Goal: Task Accomplishment & Management: Manage account settings

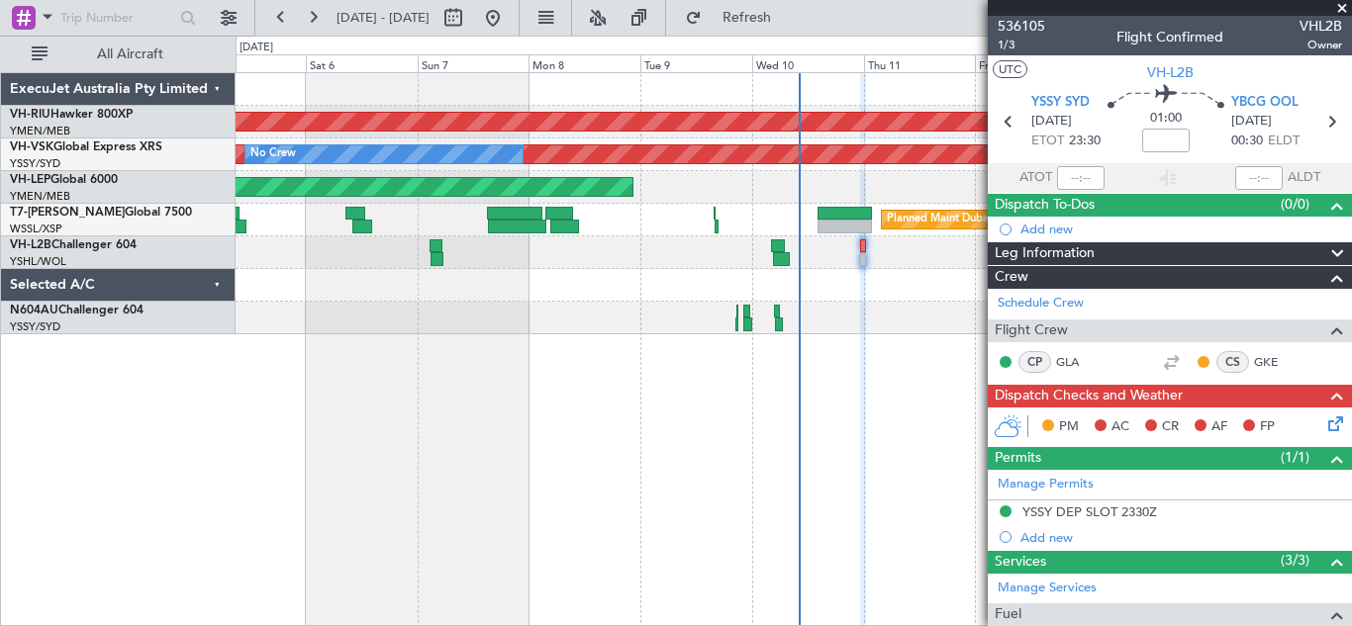
click at [1341, 10] on span at bounding box center [1342, 9] width 20 height 18
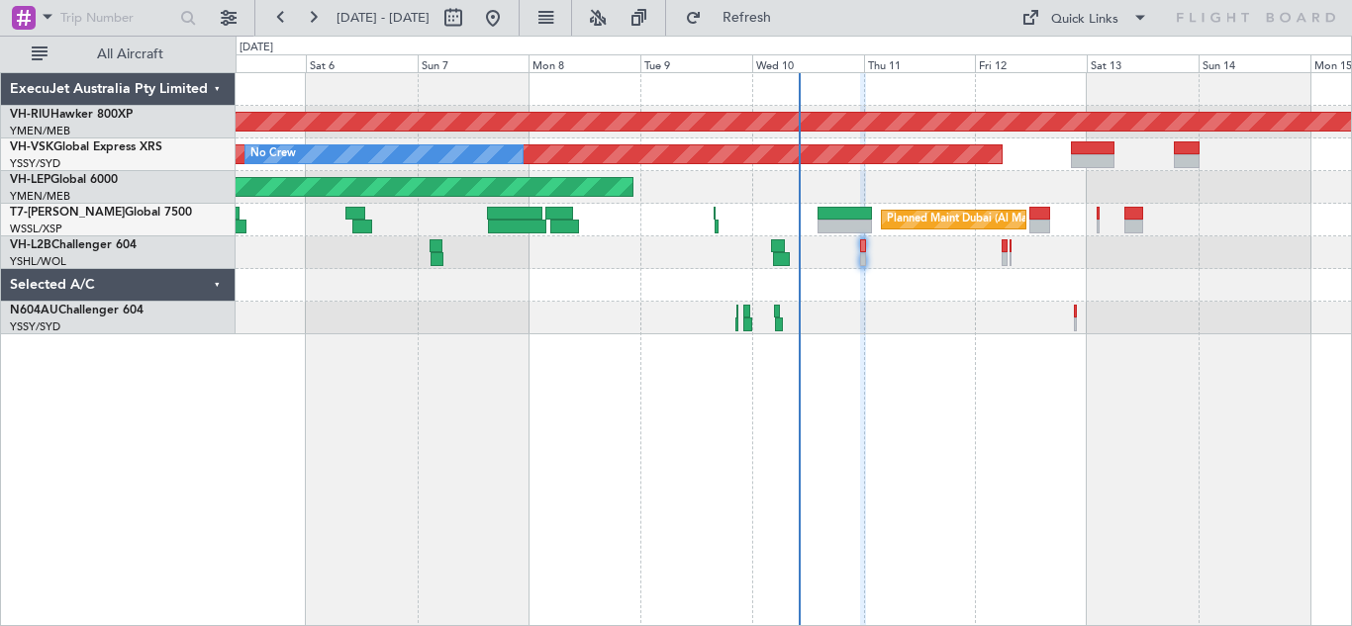
type input "0"
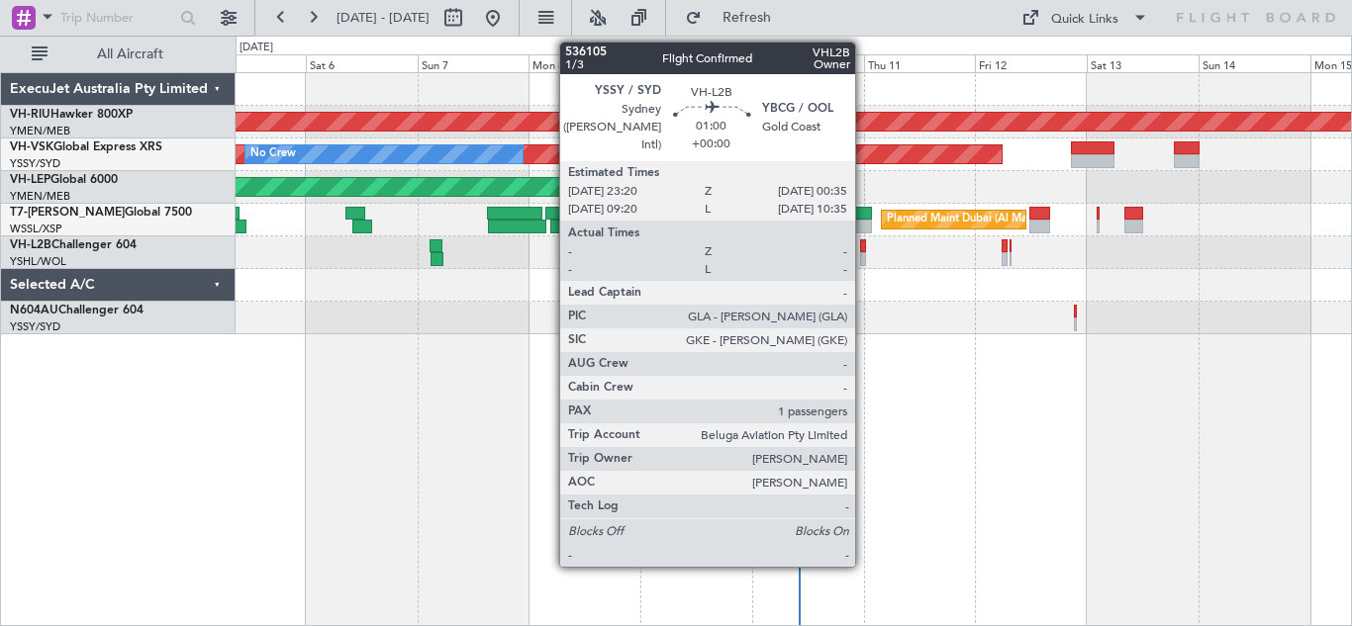
click at [864, 249] on div at bounding box center [863, 246] width 6 height 14
click at [861, 248] on div at bounding box center [863, 246] width 6 height 14
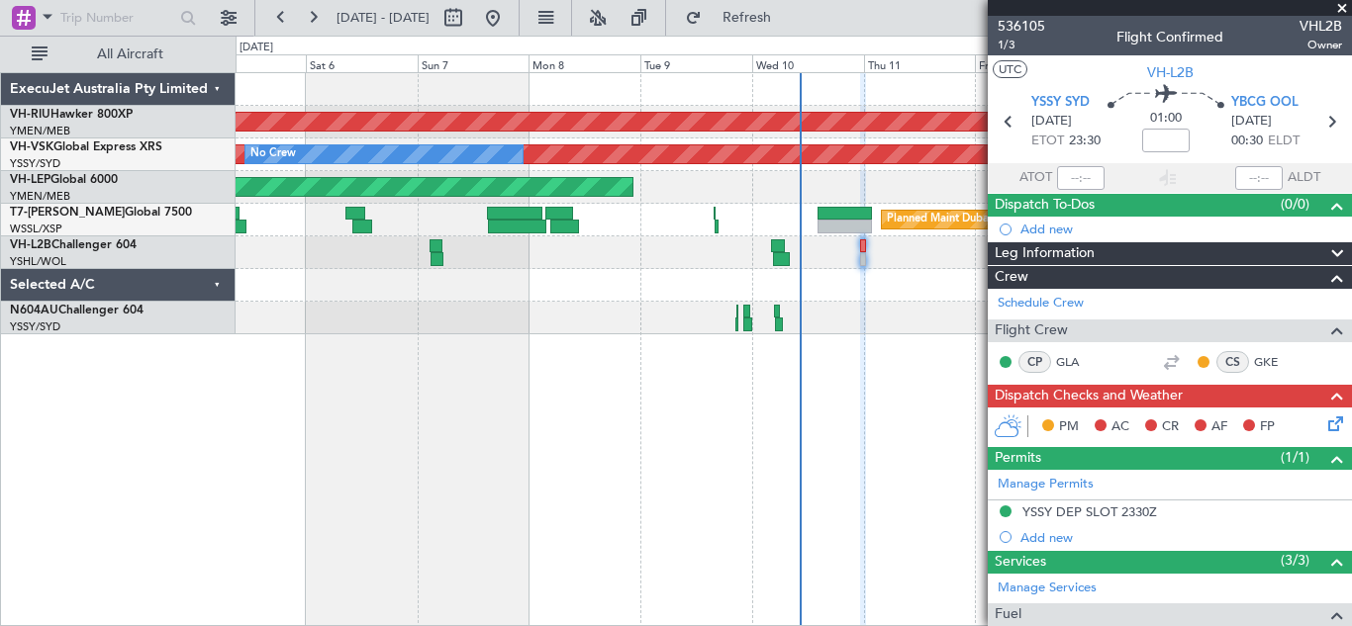
click at [1324, 424] on icon at bounding box center [1332, 421] width 16 height 16
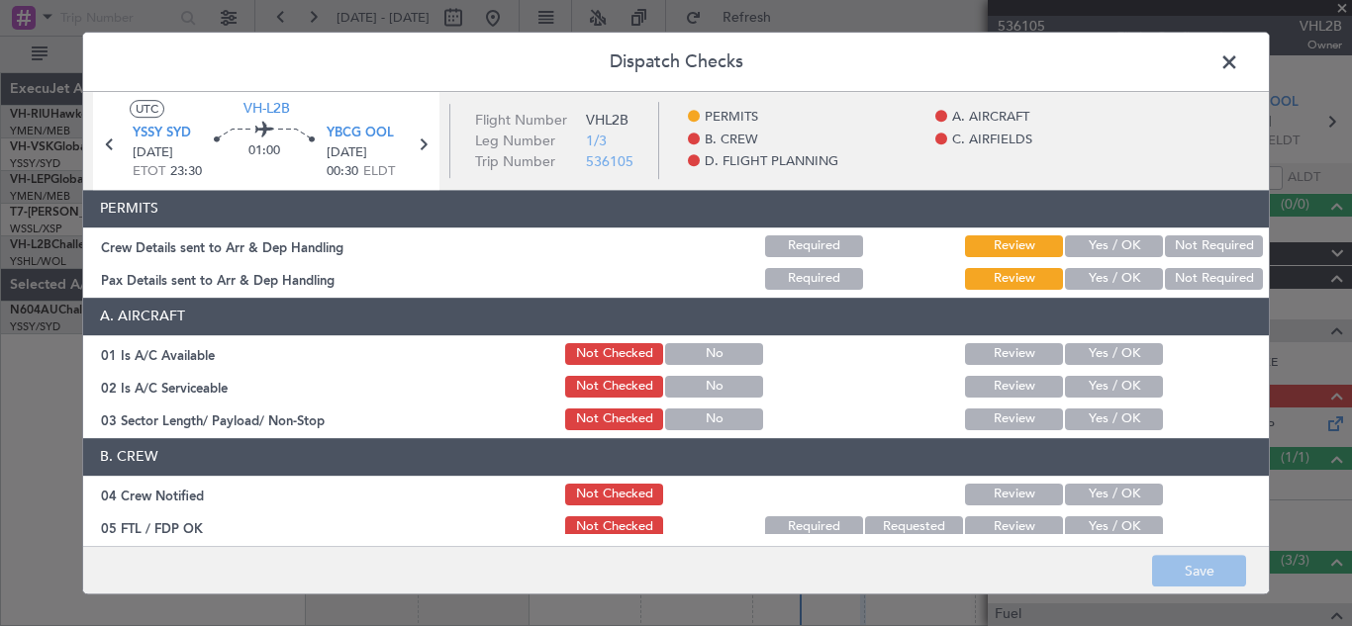
click at [1106, 249] on button "Yes / OK" at bounding box center [1114, 246] width 98 height 22
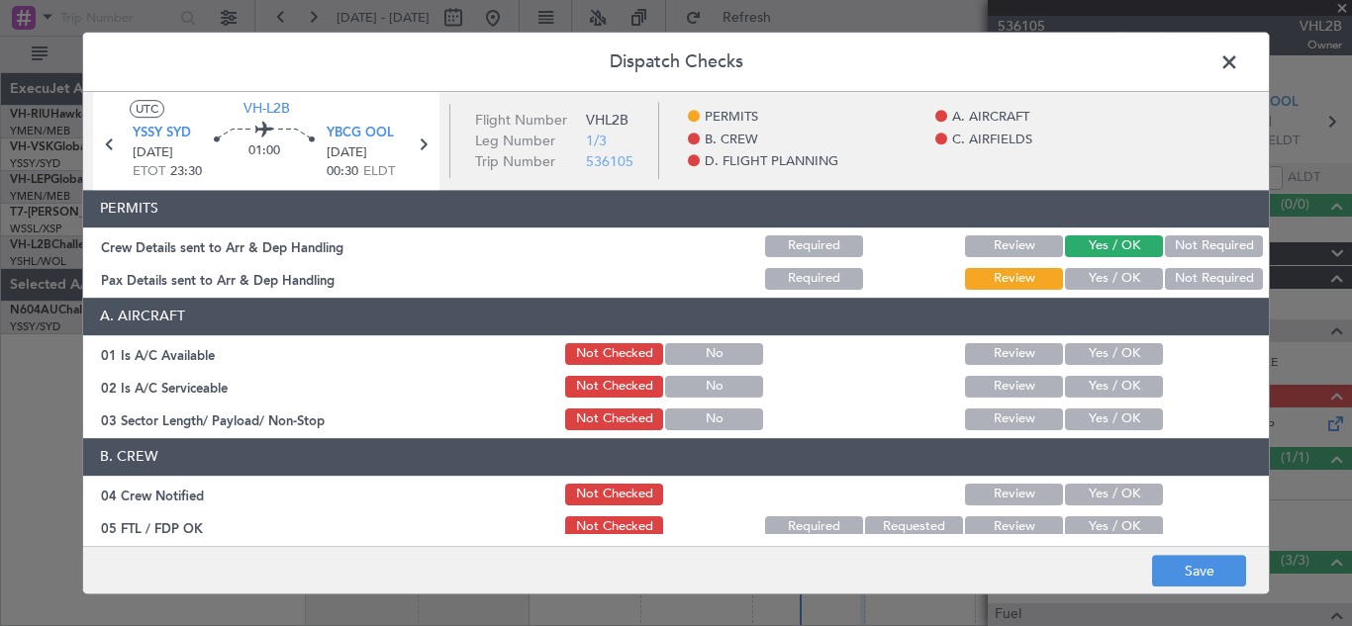
click at [1108, 276] on button "Yes / OK" at bounding box center [1114, 279] width 98 height 22
click at [1109, 359] on button "Yes / OK" at bounding box center [1114, 354] width 98 height 22
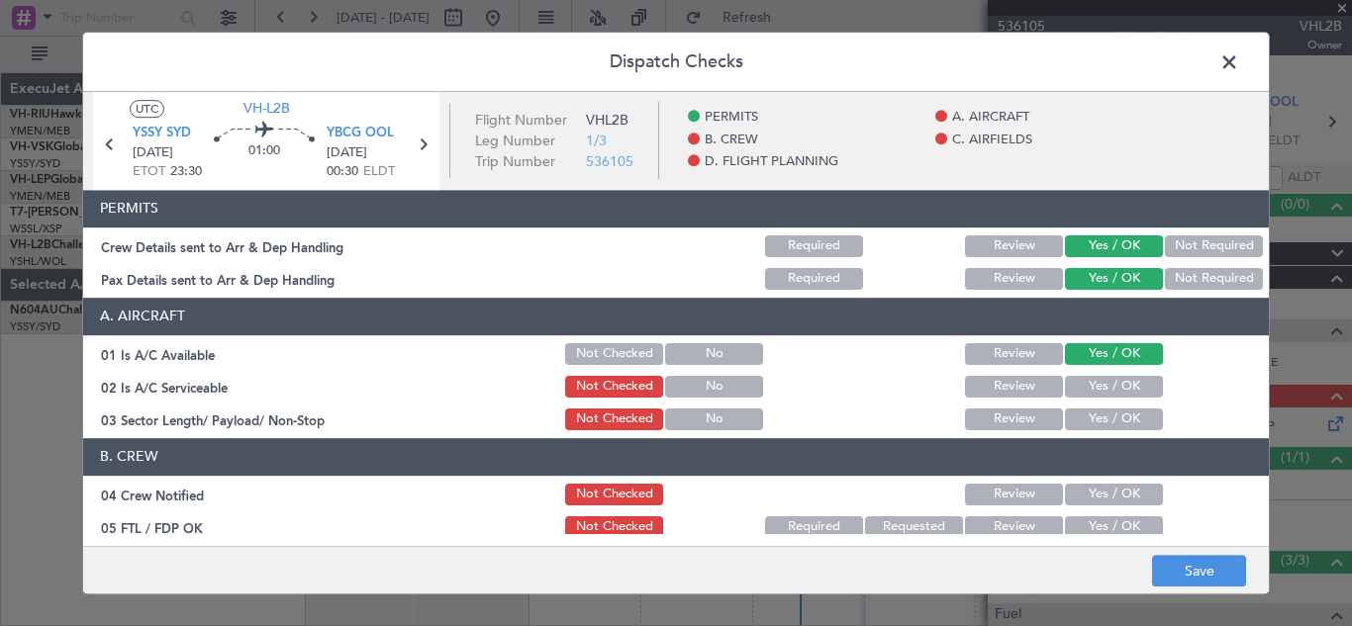
click at [1109, 389] on button "Yes / OK" at bounding box center [1114, 387] width 98 height 22
click at [1112, 429] on button "Yes / OK" at bounding box center [1114, 420] width 98 height 22
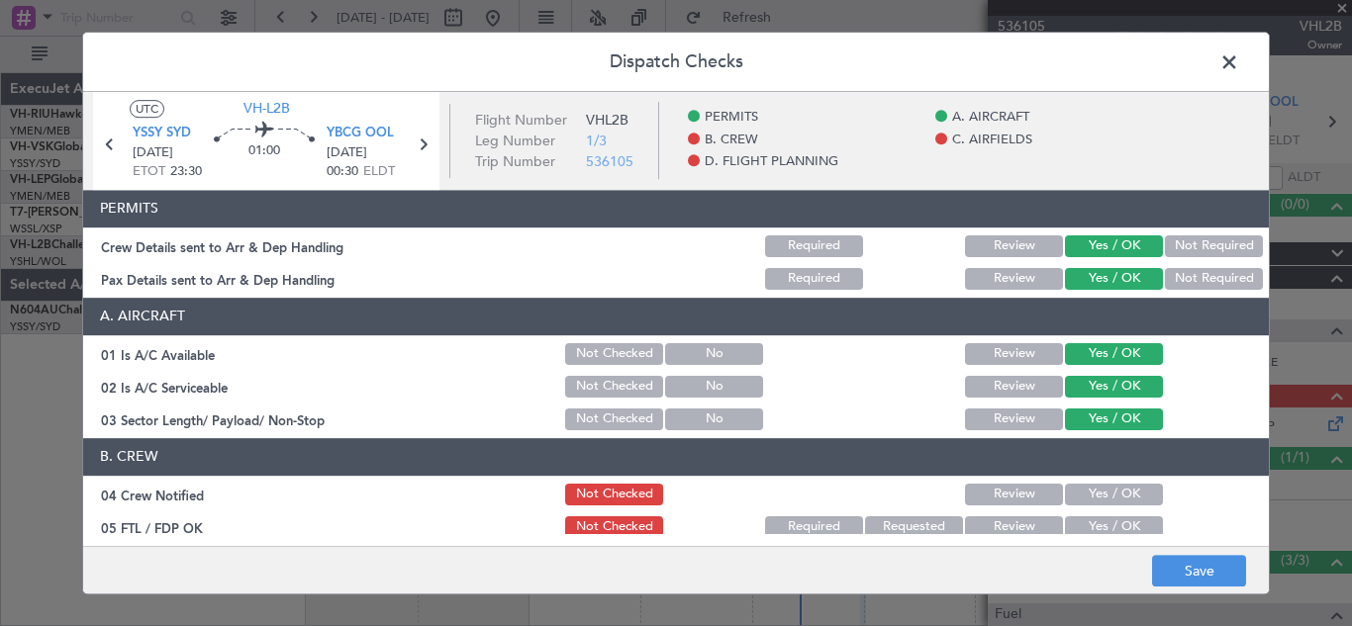
click at [1108, 485] on button "Yes / OK" at bounding box center [1114, 495] width 98 height 22
click at [1113, 525] on button "Yes / OK" at bounding box center [1114, 527] width 98 height 22
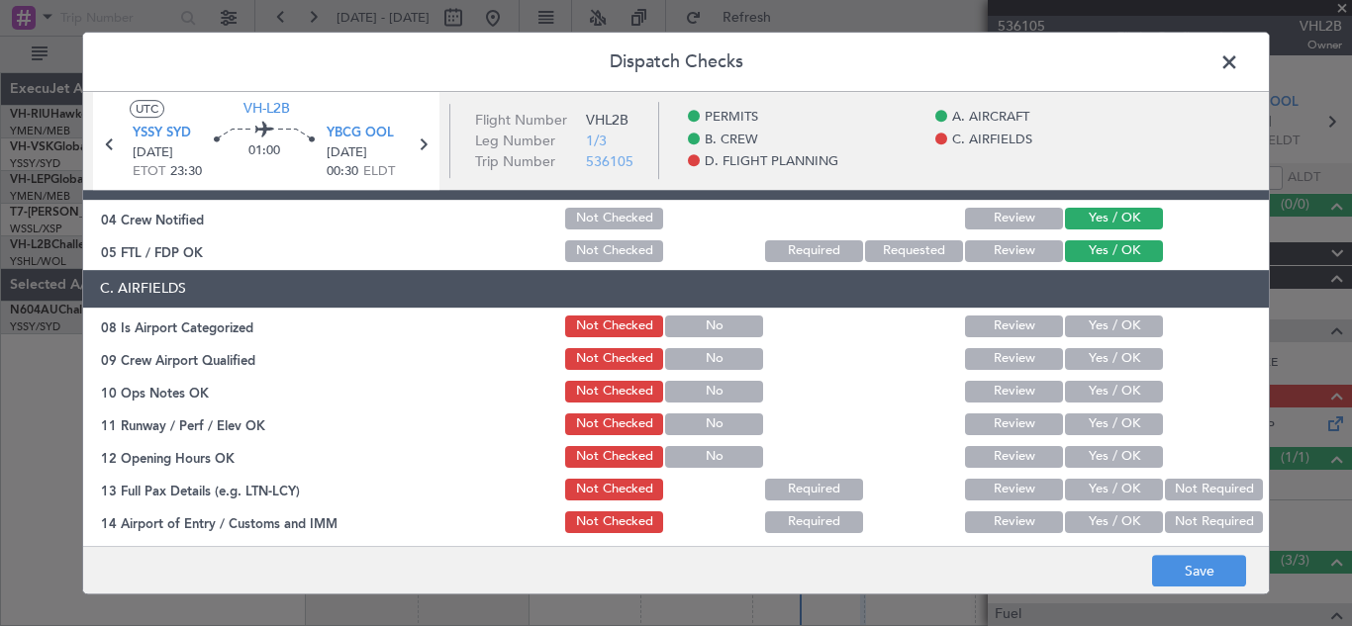
scroll to position [302, 0]
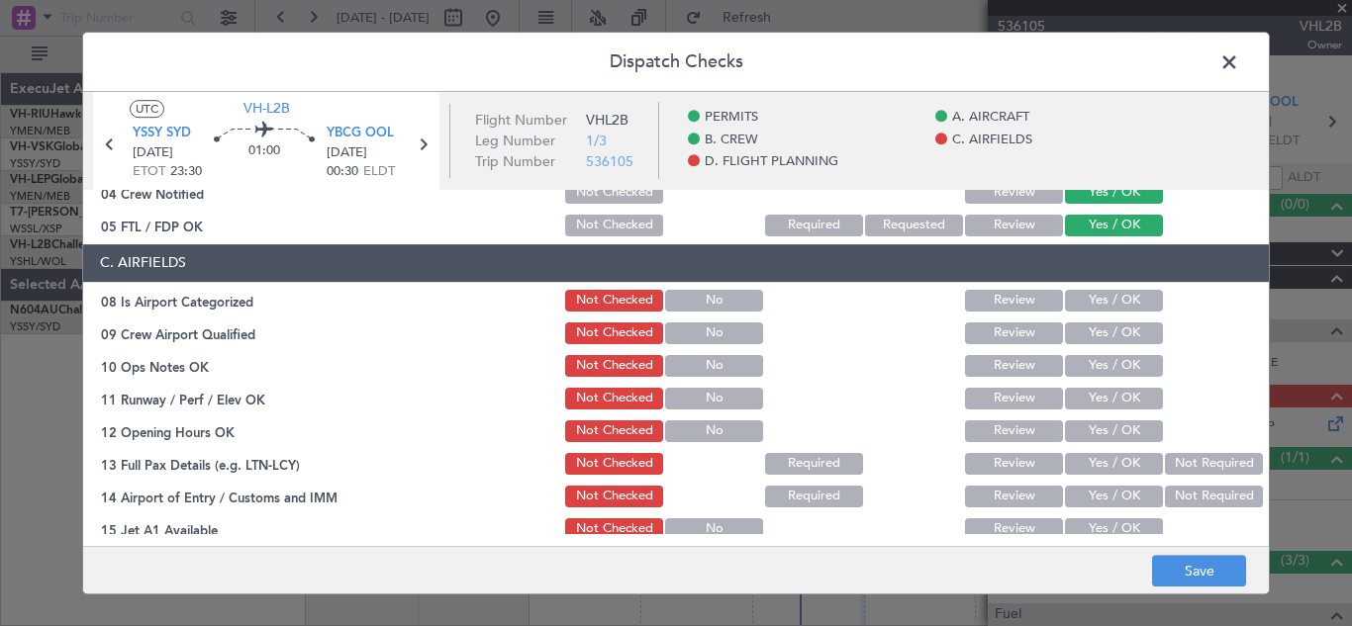
click at [1116, 291] on button "Yes / OK" at bounding box center [1114, 301] width 98 height 22
click at [1098, 337] on button "Yes / OK" at bounding box center [1114, 334] width 98 height 22
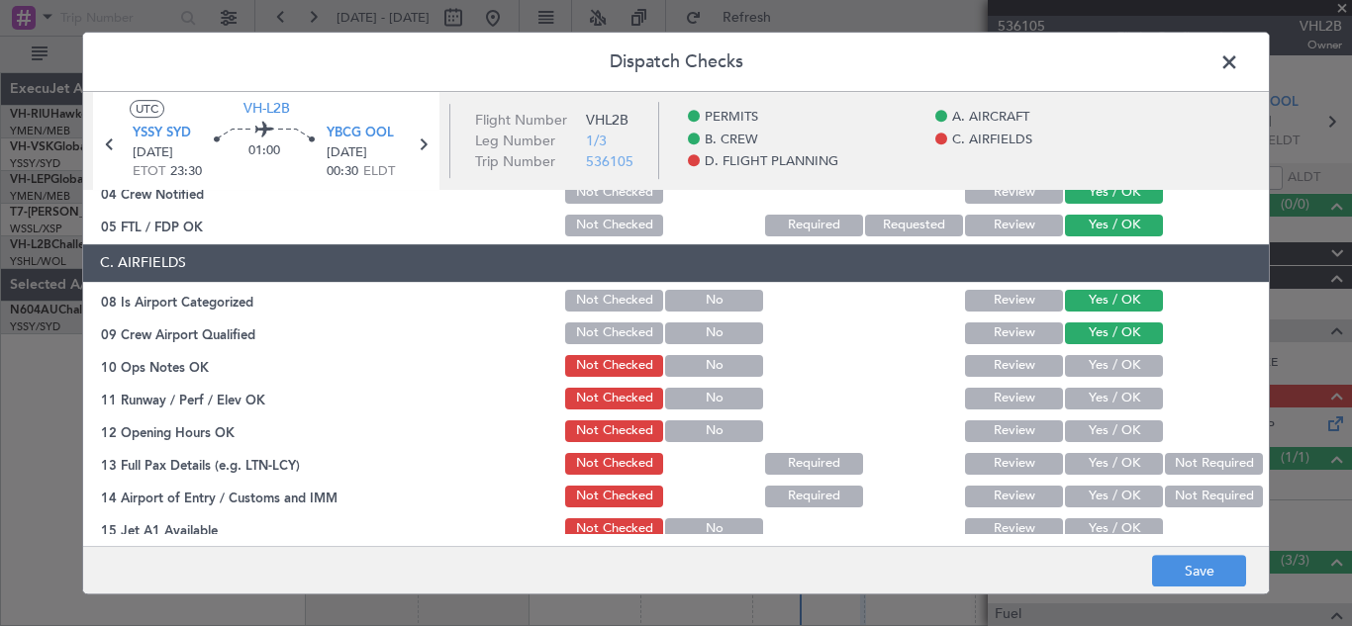
click at [1106, 365] on button "Yes / OK" at bounding box center [1114, 366] width 98 height 22
click at [1107, 393] on button "Yes / OK" at bounding box center [1114, 399] width 98 height 22
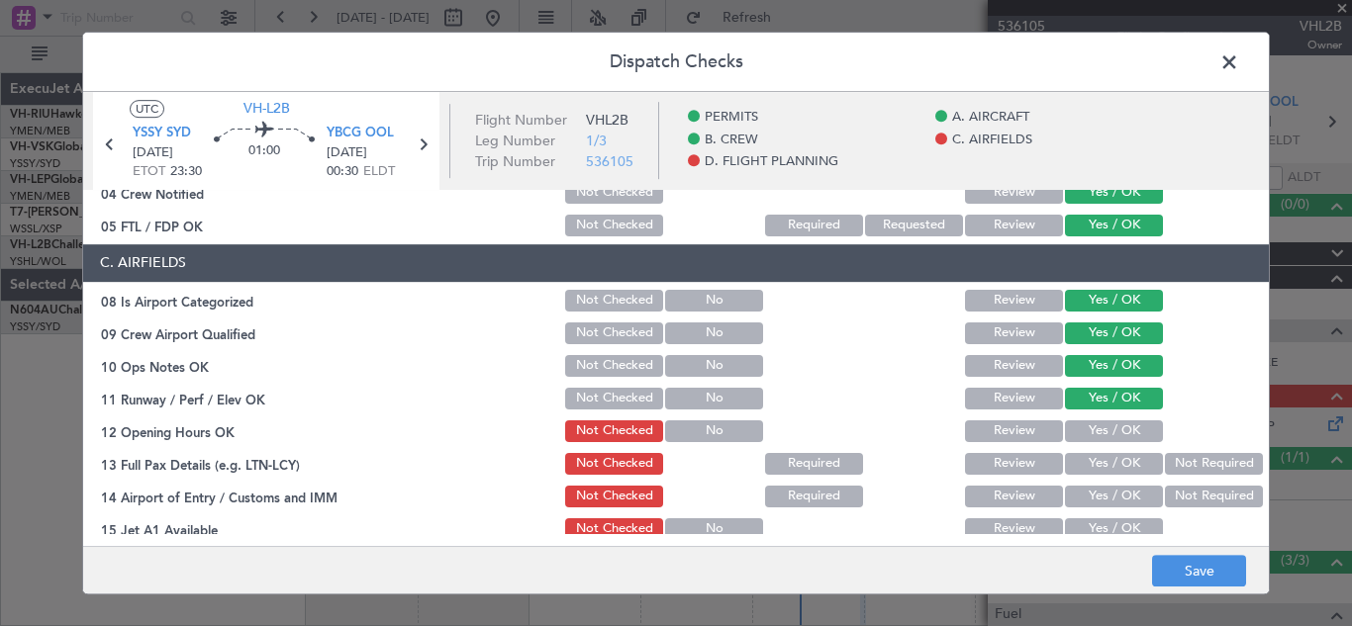
drag, startPoint x: 1113, startPoint y: 430, endPoint x: 1126, endPoint y: 429, distance: 12.9
click at [1126, 429] on button "Yes / OK" at bounding box center [1114, 432] width 98 height 22
click at [1100, 464] on button "Yes / OK" at bounding box center [1114, 464] width 98 height 22
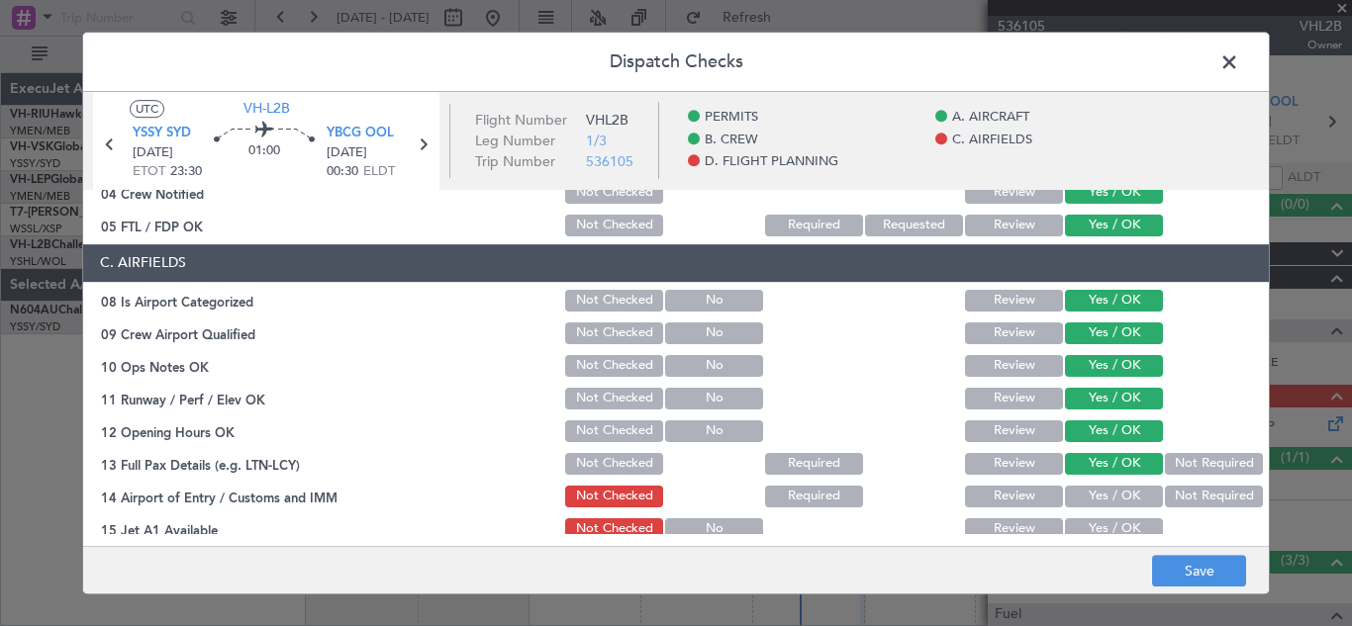
click at [1122, 499] on button "Yes / OK" at bounding box center [1114, 497] width 98 height 22
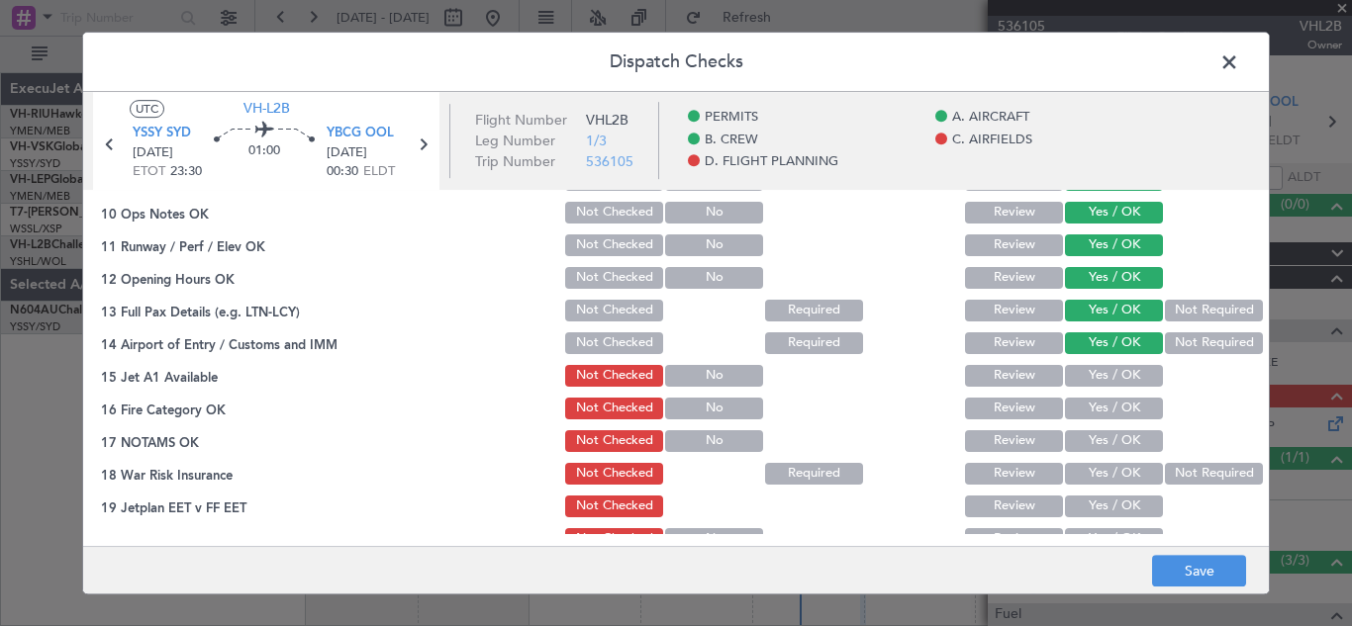
scroll to position [611, 0]
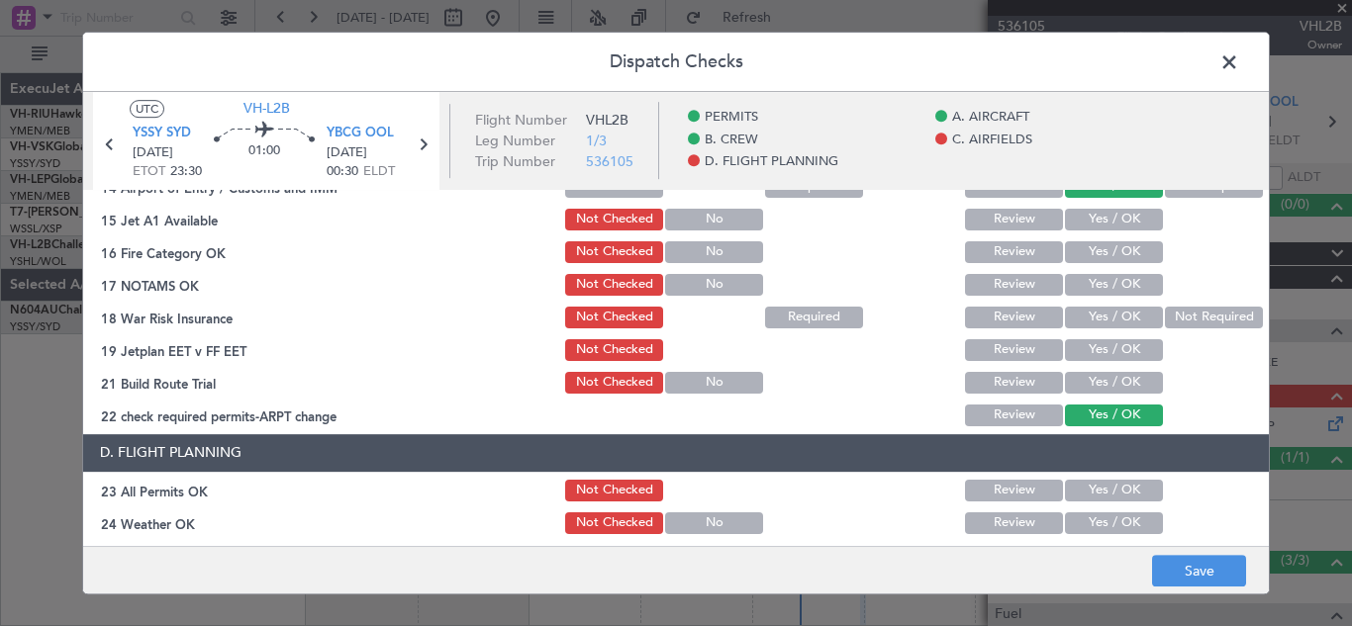
click at [1119, 214] on button "Yes / OK" at bounding box center [1114, 220] width 98 height 22
click at [1120, 245] on button "Yes / OK" at bounding box center [1114, 252] width 98 height 22
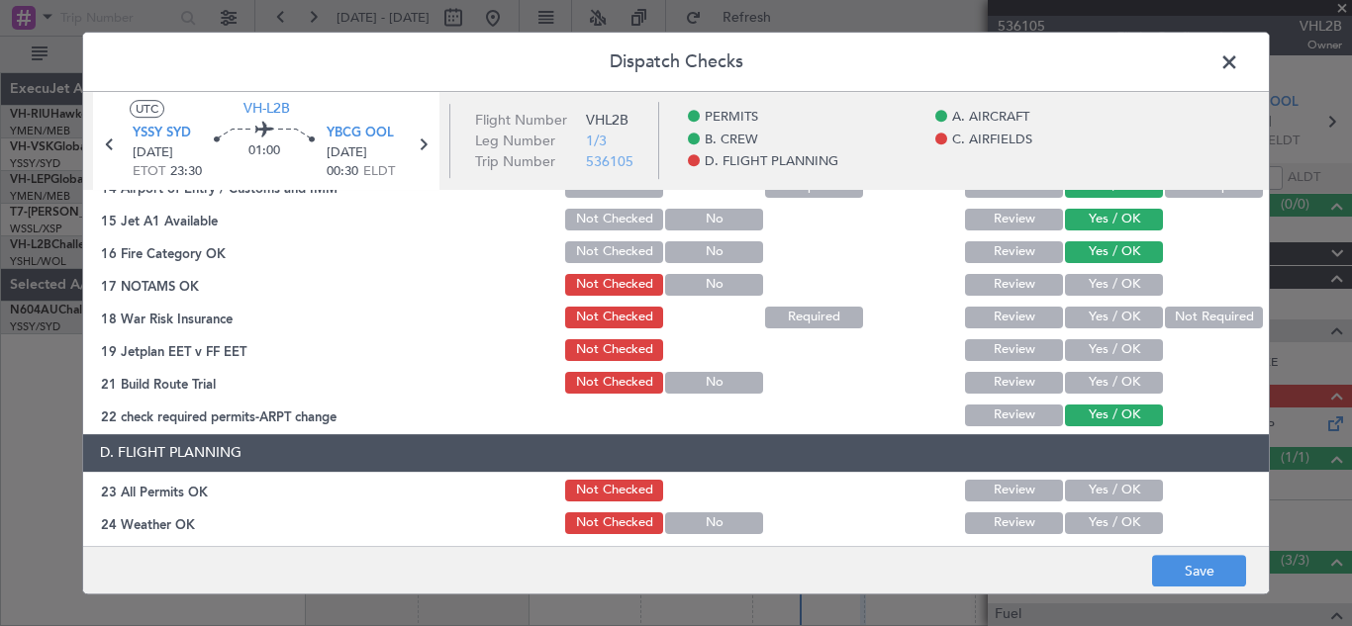
click at [1109, 284] on button "Yes / OK" at bounding box center [1114, 285] width 98 height 22
click at [1112, 321] on button "Yes / OK" at bounding box center [1114, 318] width 98 height 22
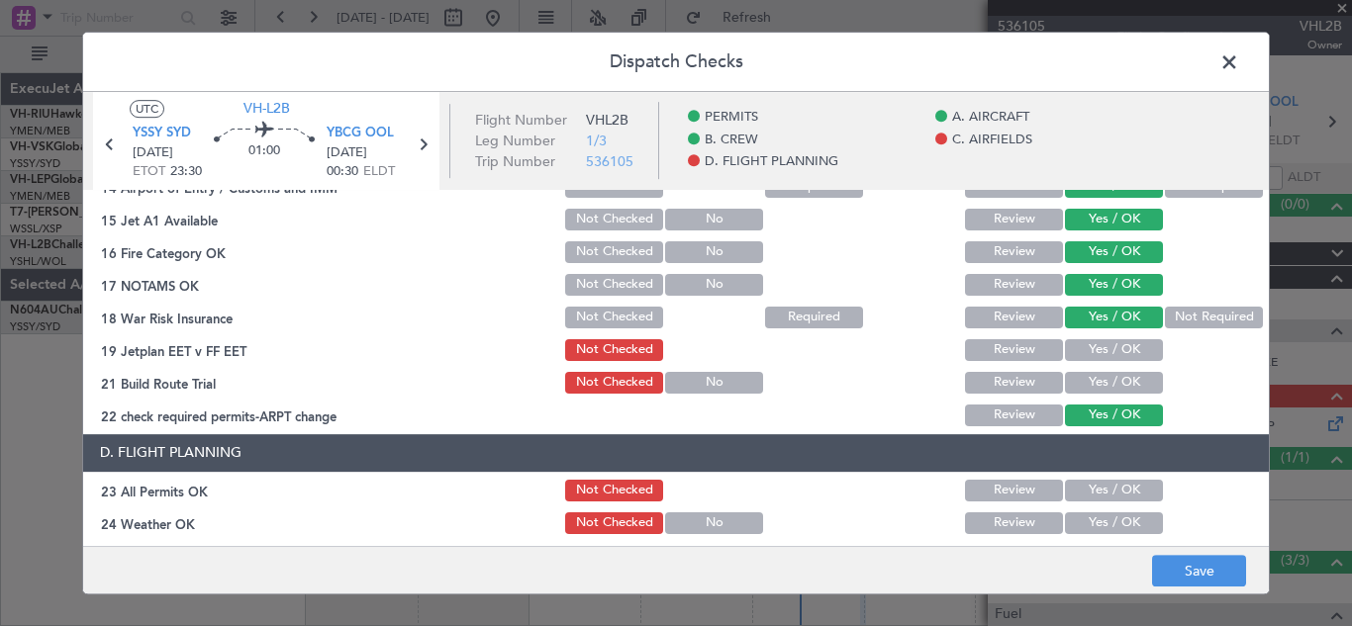
click at [1112, 345] on button "Yes / OK" at bounding box center [1114, 350] width 98 height 22
click at [1108, 375] on button "Yes / OK" at bounding box center [1114, 383] width 98 height 22
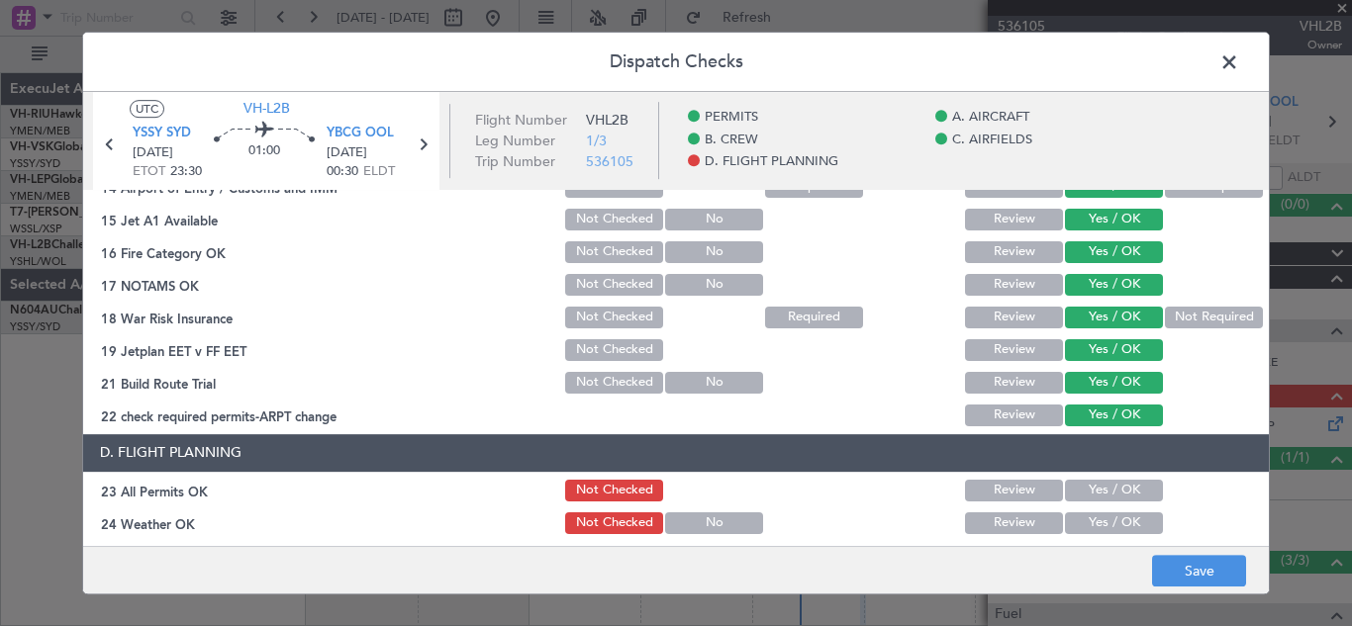
scroll to position [815, 0]
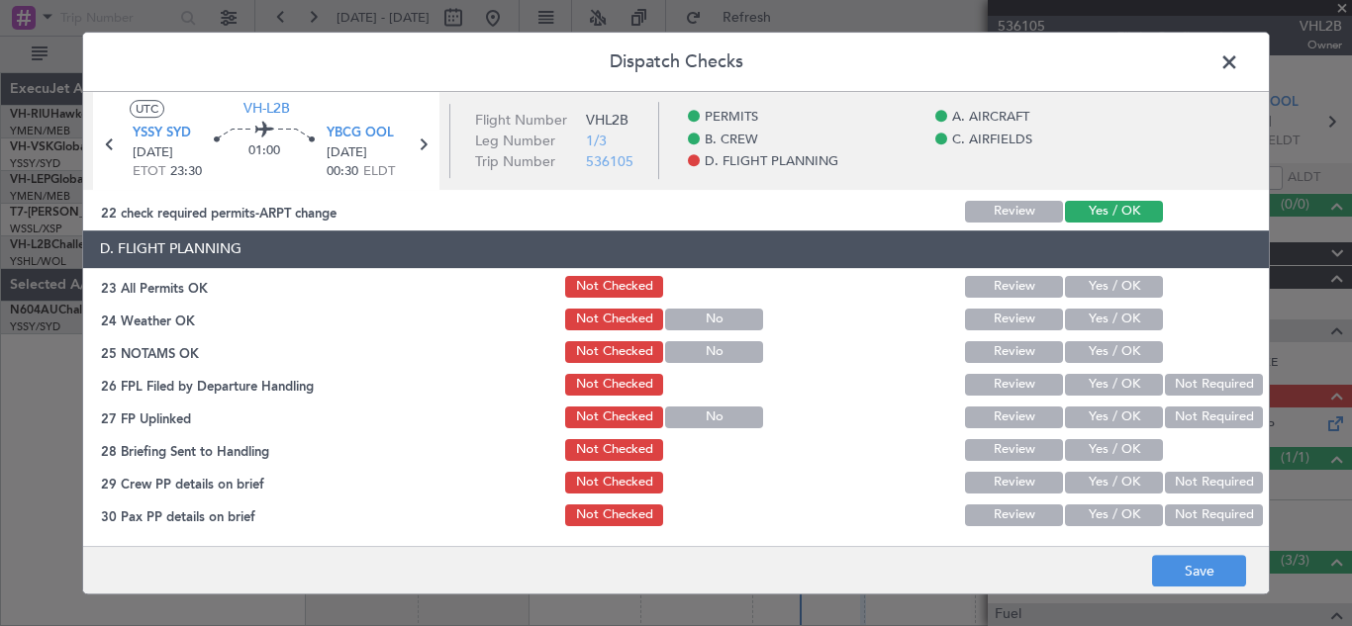
click at [1105, 288] on button "Yes / OK" at bounding box center [1114, 287] width 98 height 22
click at [1100, 323] on button "Yes / OK" at bounding box center [1114, 320] width 98 height 22
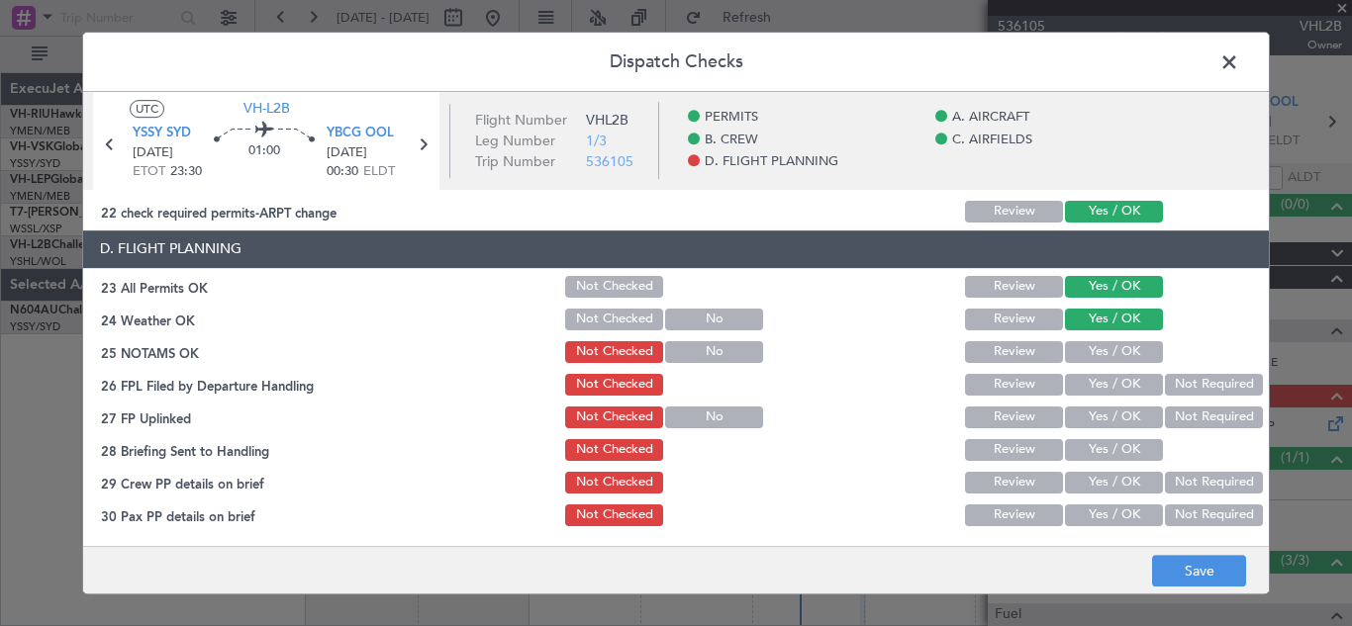
click at [1102, 356] on button "Yes / OK" at bounding box center [1114, 352] width 98 height 22
click at [1103, 382] on button "Yes / OK" at bounding box center [1114, 385] width 98 height 22
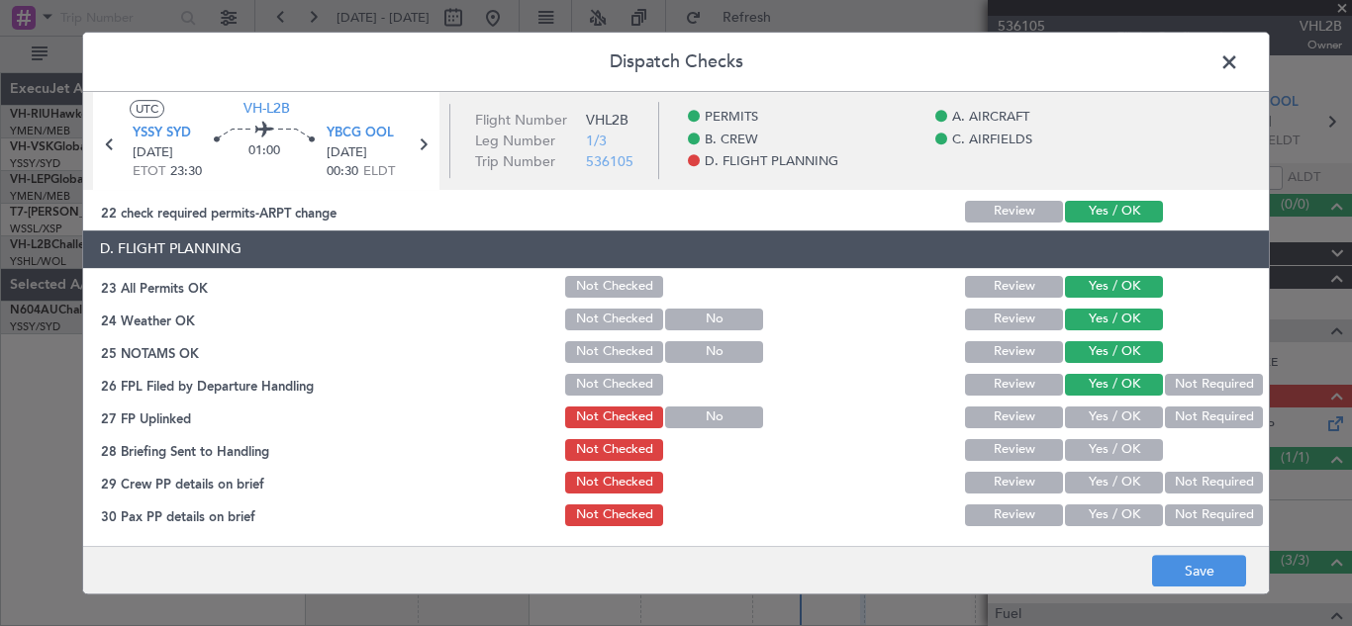
click at [1109, 420] on button "Yes / OK" at bounding box center [1114, 418] width 98 height 22
click at [1113, 444] on button "Yes / OK" at bounding box center [1114, 450] width 98 height 22
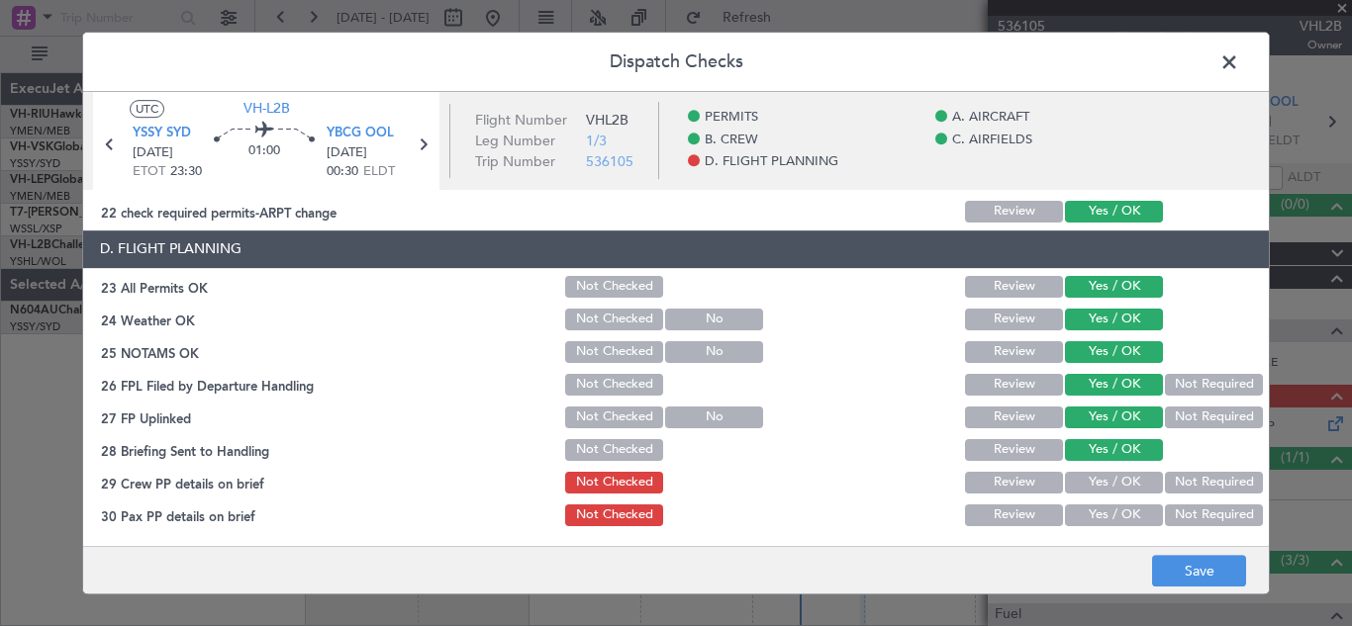
click at [1201, 478] on button "Not Required" at bounding box center [1214, 483] width 98 height 22
click at [1209, 513] on button "Not Required" at bounding box center [1214, 516] width 98 height 22
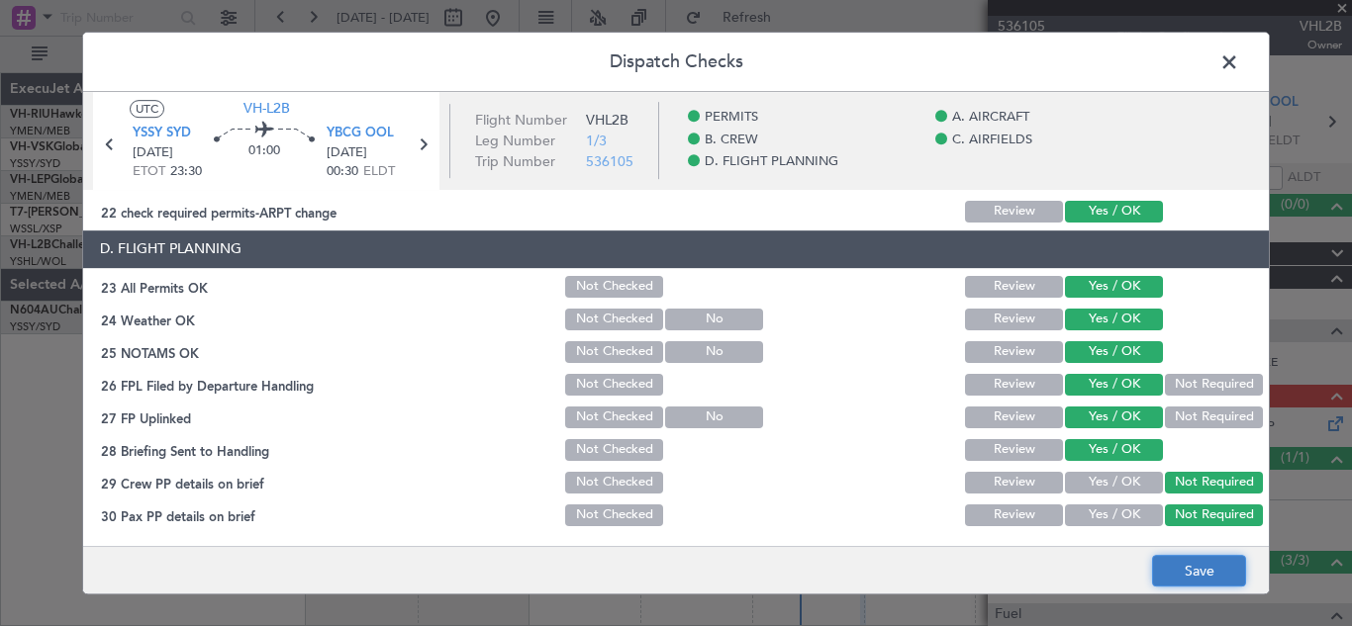
click at [1194, 566] on button "Save" at bounding box center [1199, 571] width 94 height 32
click at [1239, 59] on span at bounding box center [1239, 67] width 0 height 40
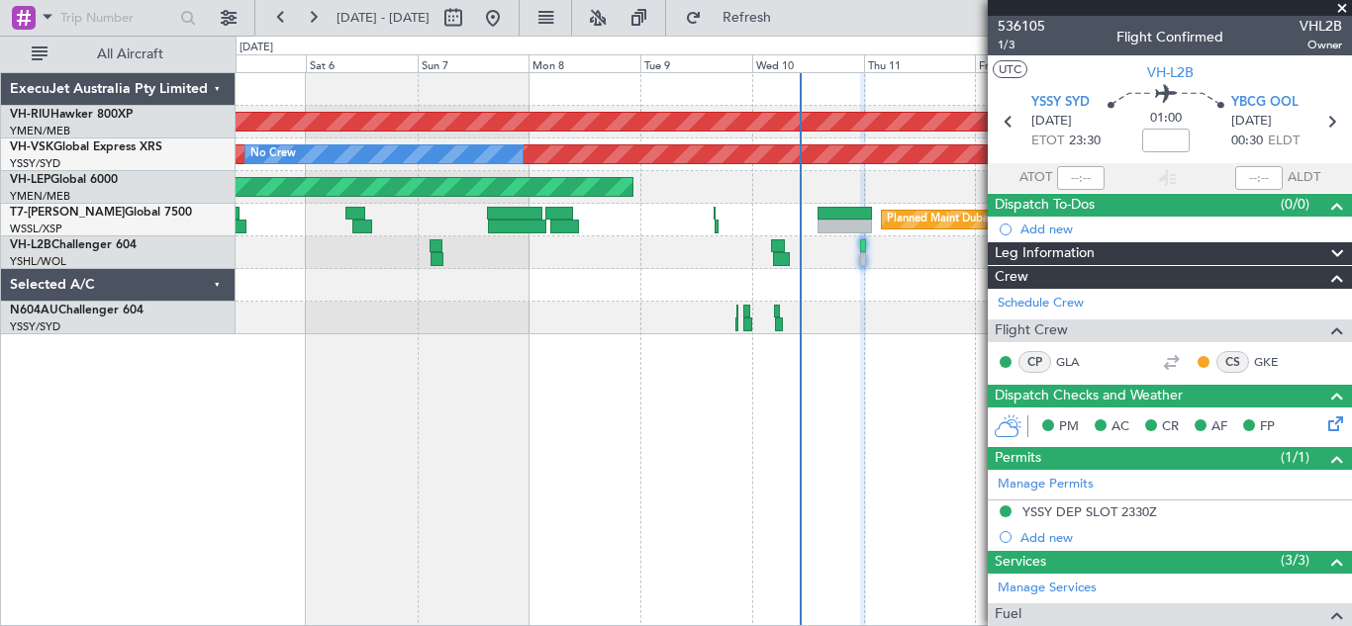
click at [1341, 9] on span at bounding box center [1342, 9] width 20 height 18
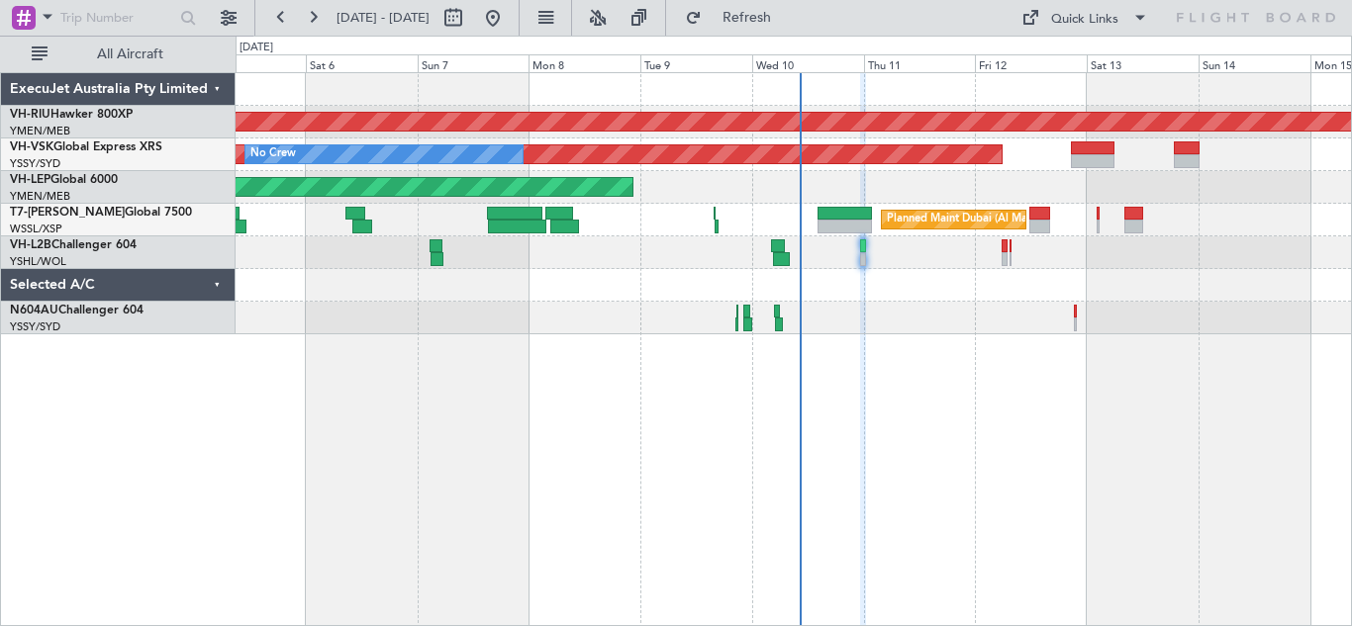
type input "0"
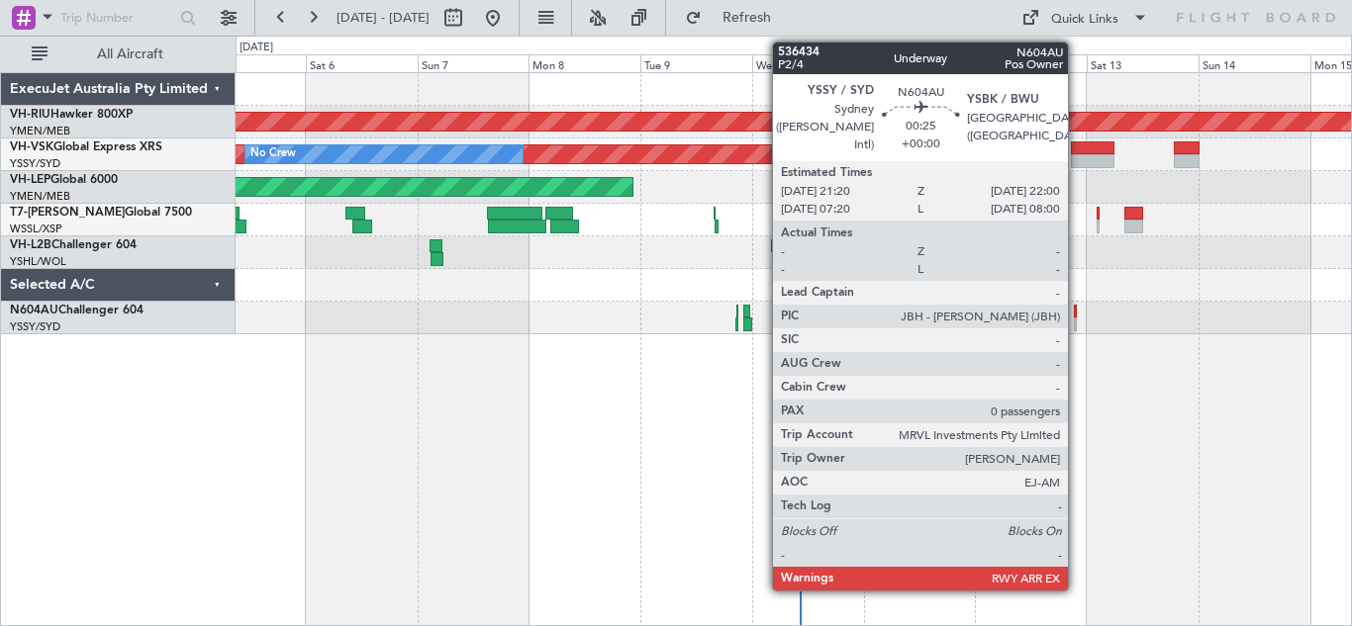
click at [1076, 320] on div at bounding box center [1076, 325] width 4 height 14
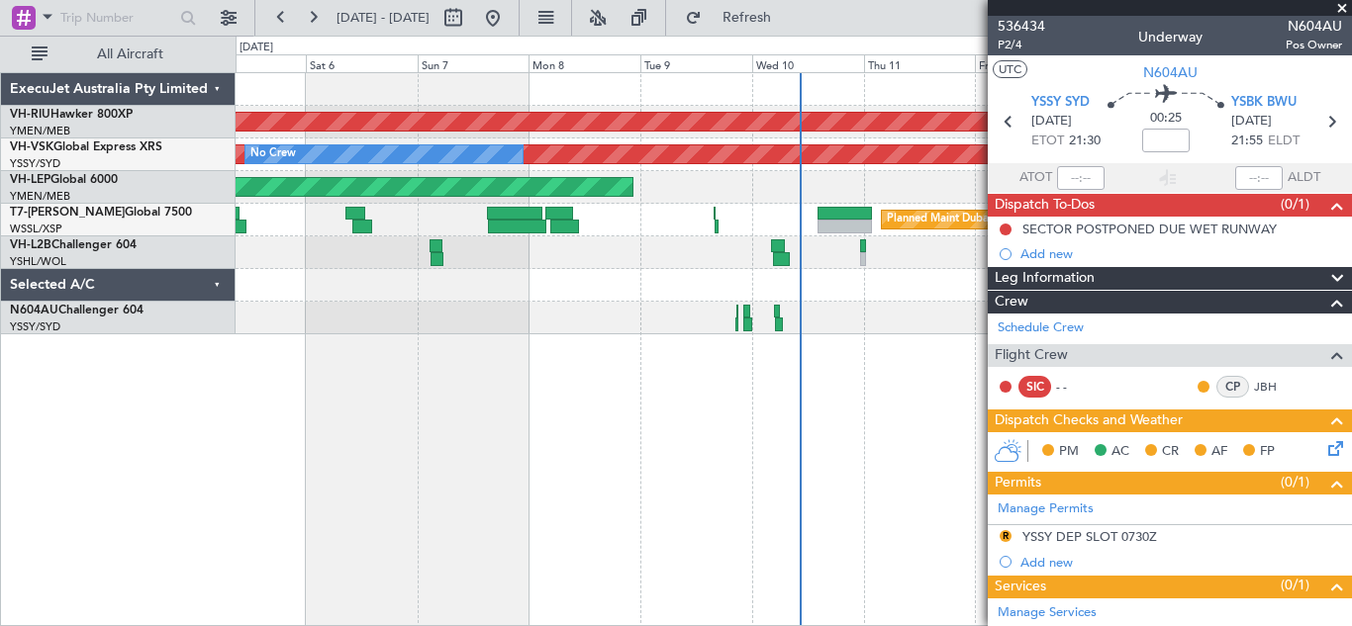
click at [1344, 7] on span at bounding box center [1342, 9] width 20 height 18
